Goal: Find specific page/section: Find specific page/section

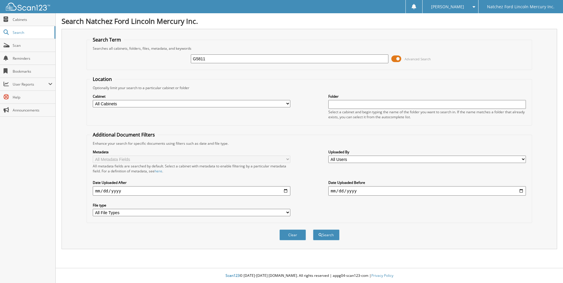
type input "G5811"
click at [313, 230] on button "Search" at bounding box center [326, 235] width 26 height 11
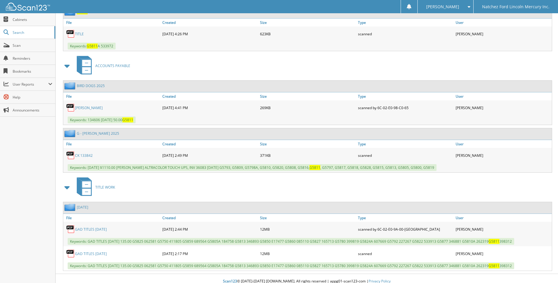
scroll to position [419, 0]
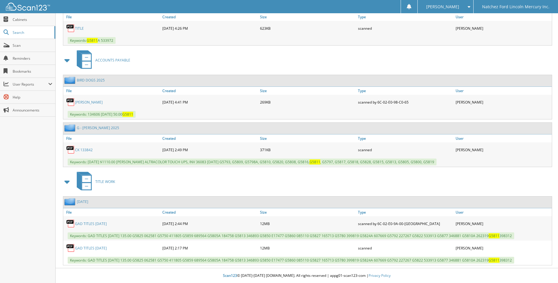
click at [104, 248] on link "GAD TITLES 9-24-25" at bounding box center [91, 248] width 32 height 5
click at [25, 44] on span "Scan" at bounding box center [33, 45] width 40 height 5
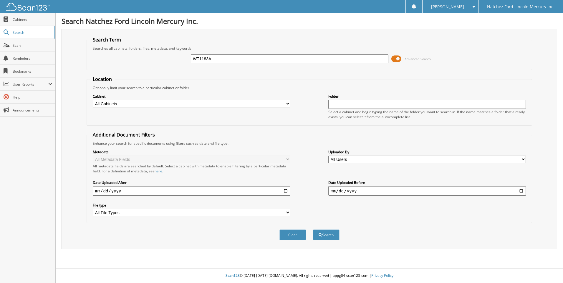
type input "WT1183A"
click at [313, 230] on button "Search" at bounding box center [326, 235] width 26 height 11
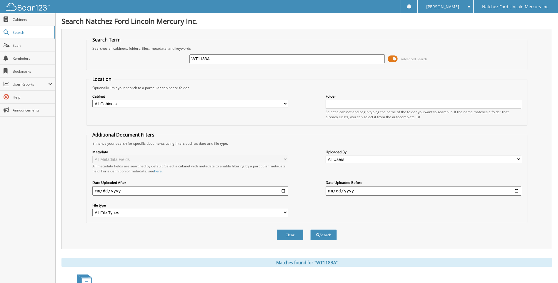
click at [225, 57] on input "WT1183A" at bounding box center [288, 58] width 196 height 9
click at [13, 46] on span "Scan" at bounding box center [33, 45] width 40 height 5
